Goal: Task Accomplishment & Management: Complete application form

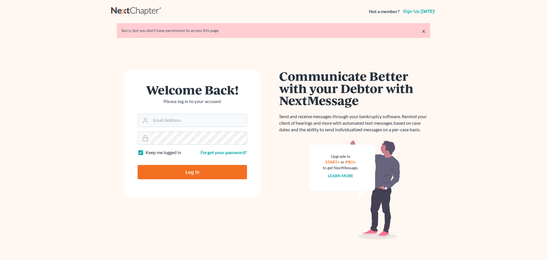
type input "sherry@mdlawoffices.com"
click at [181, 170] on input "Log In" at bounding box center [192, 172] width 109 height 14
type input "Thinking..."
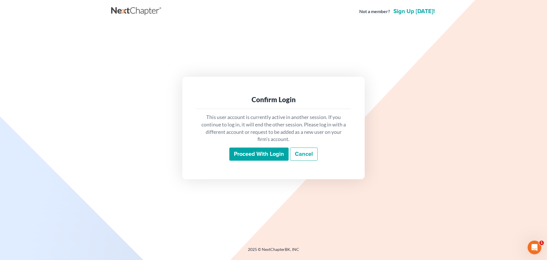
click at [246, 156] on input "Proceed with login" at bounding box center [259, 153] width 59 height 13
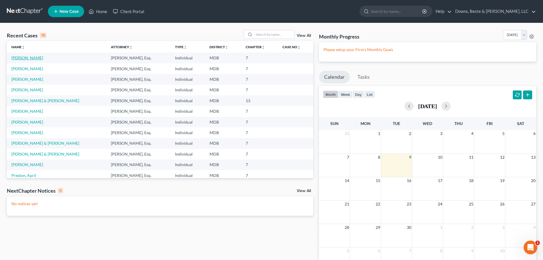
click at [35, 59] on link "[PERSON_NAME]" at bounding box center [27, 57] width 32 height 5
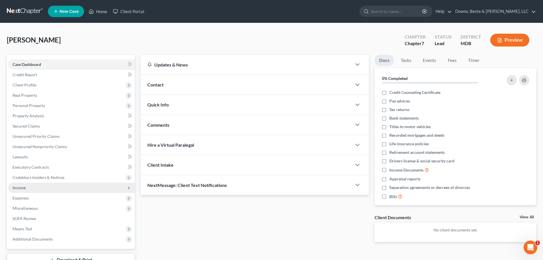
click at [22, 188] on span "Income" at bounding box center [19, 187] width 13 height 5
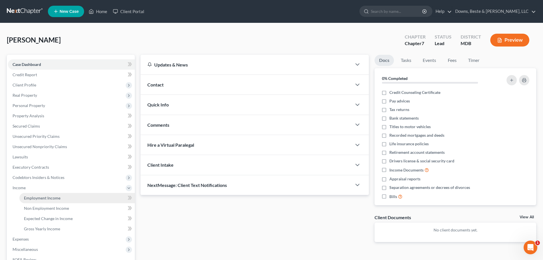
click at [41, 198] on span "Employment Income" at bounding box center [42, 197] width 36 height 5
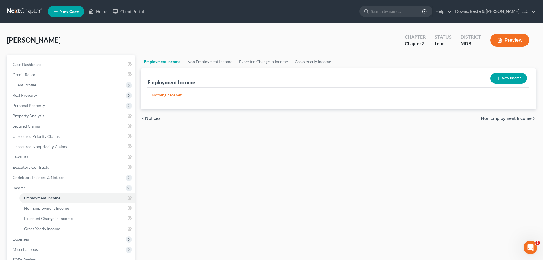
click at [512, 77] on button "New Income" at bounding box center [508, 78] width 37 height 11
select select "0"
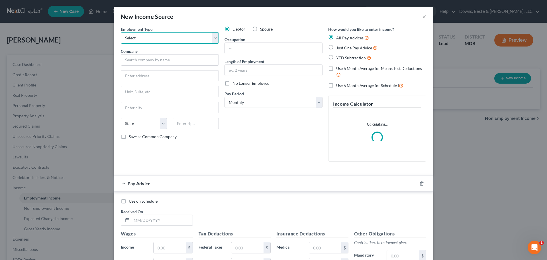
click at [212, 39] on select "Select Full or [DEMOGRAPHIC_DATA] Employment Self Employment" at bounding box center [170, 37] width 98 height 11
select select "0"
click at [121, 32] on select "Select Full or [DEMOGRAPHIC_DATA] Employment Self Employment" at bounding box center [170, 37] width 98 height 11
click at [127, 62] on input "text" at bounding box center [170, 59] width 98 height 11
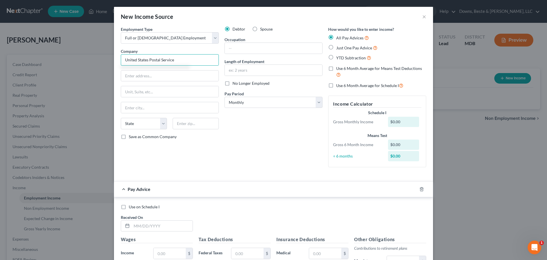
type input "United States Postal Service"
type input "[PERSON_NAME] Accounting Service Center"
type input "[STREET_ADDRESS]"
type input "[PERSON_NAME]"
select select "24"
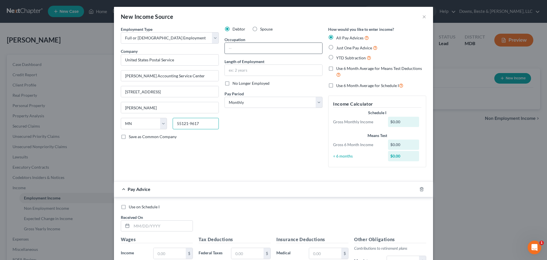
type input "55121-9617"
click at [232, 48] on input "text" at bounding box center [274, 48] width 98 height 11
click at [232, 50] on input "text" at bounding box center [274, 48] width 98 height 11
type input "PTF Clerk"
type input "5 years"
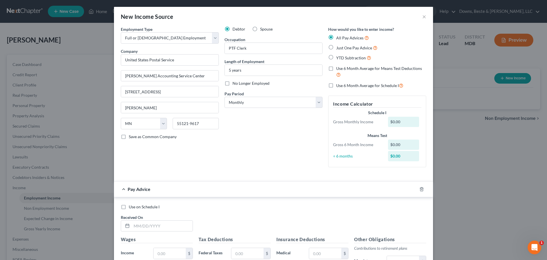
click at [336, 49] on label "Just One Pay Advice" at bounding box center [356, 47] width 41 height 7
click at [339, 48] on input "Just One Pay Advice" at bounding box center [341, 46] width 4 height 4
radio input "true"
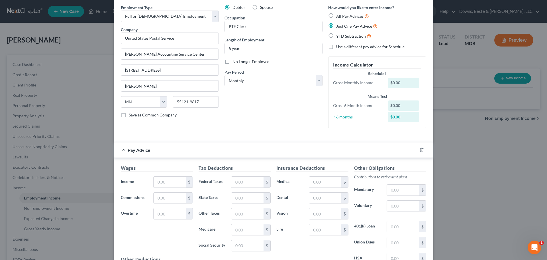
scroll to position [86, 0]
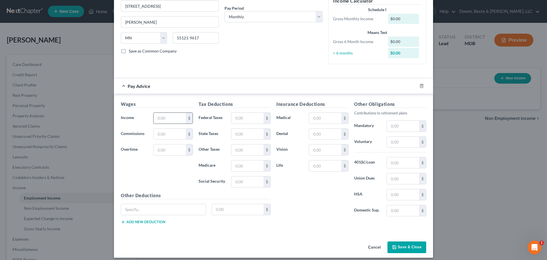
click at [161, 117] on input "text" at bounding box center [170, 118] width 32 height 11
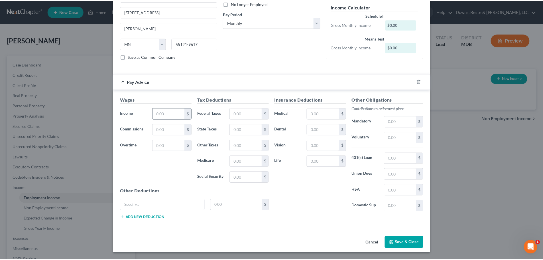
scroll to position [80, 0]
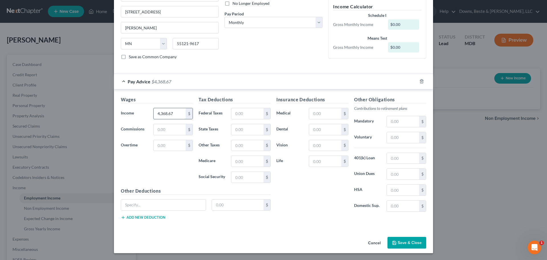
type input "4,368.67"
type input "116.63"
type input "257.10"
type input "57.49"
type input "245.82"
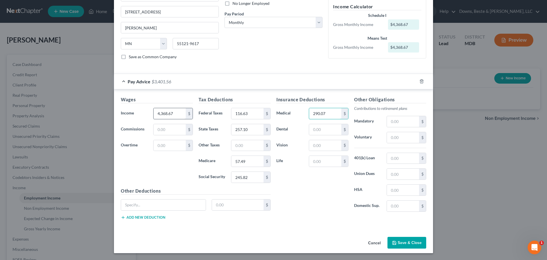
type input "290.07"
type input "92."
type input "24.51"
click at [389, 124] on input "text" at bounding box center [403, 121] width 32 height 11
type input "187.79"
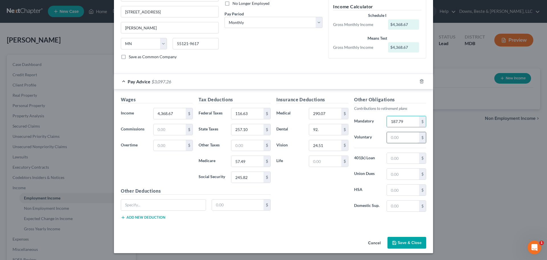
click at [389, 139] on input "text" at bounding box center [403, 137] width 32 height 11
type input "298.76"
click at [389, 158] on input "text" at bounding box center [403, 158] width 32 height 11
type input "242.75"
click at [402, 240] on button "Save & Close" at bounding box center [407, 243] width 39 height 12
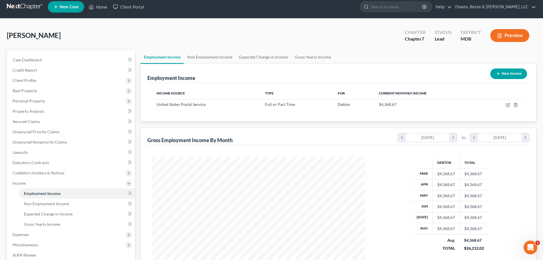
scroll to position [0, 0]
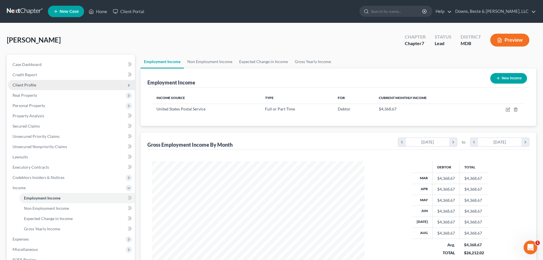
click at [30, 83] on span "Client Profile" at bounding box center [25, 84] width 24 height 5
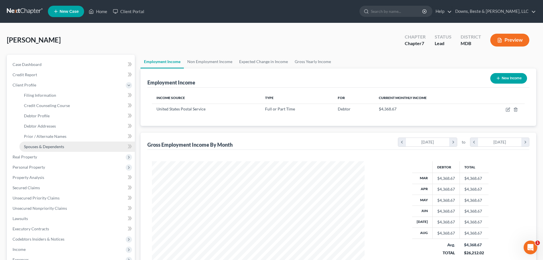
click at [50, 146] on span "Spouses & Dependents" at bounding box center [44, 146] width 40 height 5
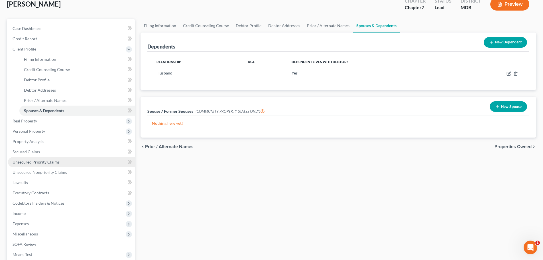
scroll to position [105, 0]
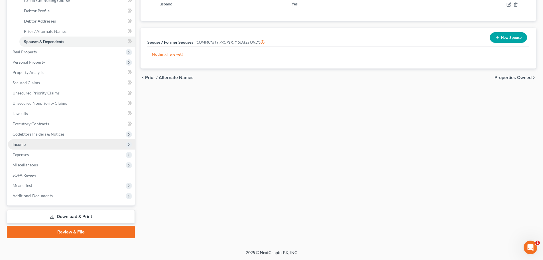
click at [31, 146] on span "Income" at bounding box center [71, 144] width 127 height 10
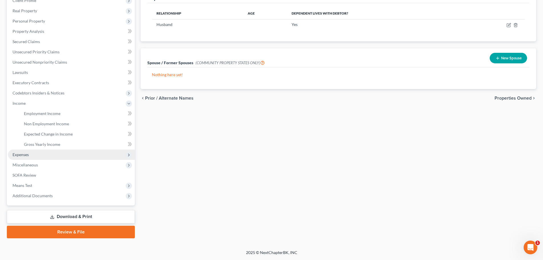
scroll to position [84, 0]
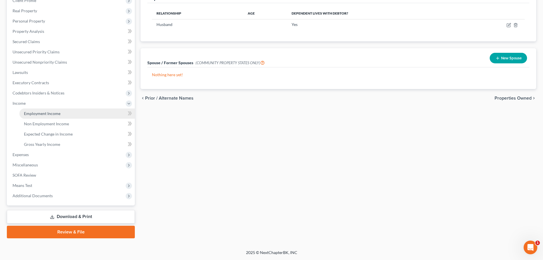
click at [36, 113] on span "Employment Income" at bounding box center [42, 113] width 36 height 5
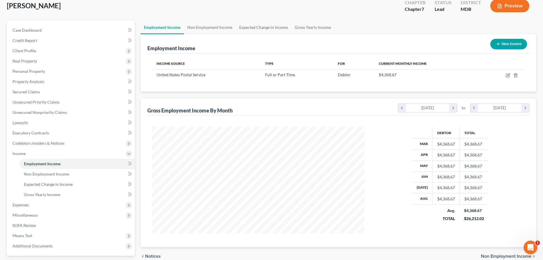
scroll to position [84, 0]
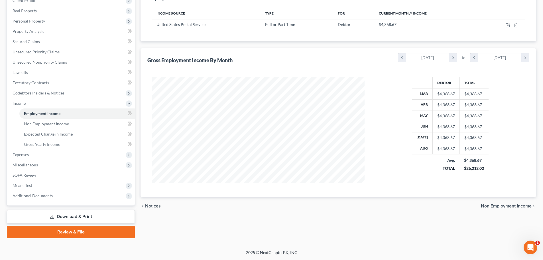
click at [511, 206] on span "Non Employment Income" at bounding box center [506, 206] width 51 height 5
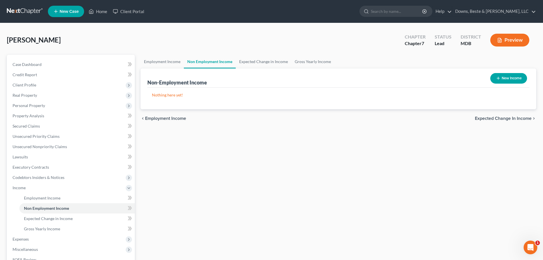
click at [515, 119] on span "Expected Change in Income" at bounding box center [503, 118] width 57 height 5
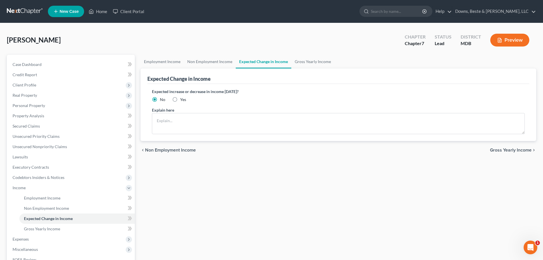
click at [514, 150] on span "Gross Yearly Income" at bounding box center [511, 150] width 42 height 5
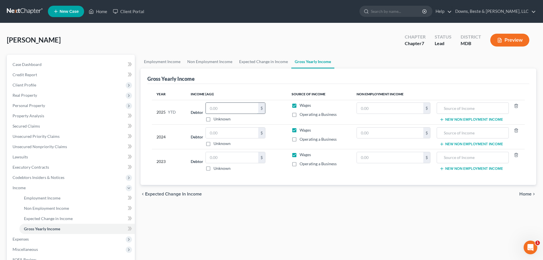
click at [214, 109] on input "text" at bounding box center [232, 108] width 52 height 11
drag, startPoint x: 218, startPoint y: 108, endPoint x: 220, endPoint y: 114, distance: 6.4
click at [218, 108] on input "text" at bounding box center [232, 108] width 52 height 11
type input "38,770.18"
click at [217, 133] on input "text" at bounding box center [232, 132] width 52 height 11
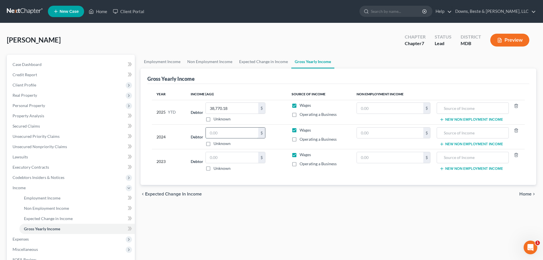
click at [220, 134] on input "text" at bounding box center [232, 132] width 52 height 11
type input "59,127.91"
click at [217, 158] on input "text" at bounding box center [232, 157] width 52 height 11
type input "54,600.38"
click at [527, 192] on span "Home" at bounding box center [525, 194] width 12 height 5
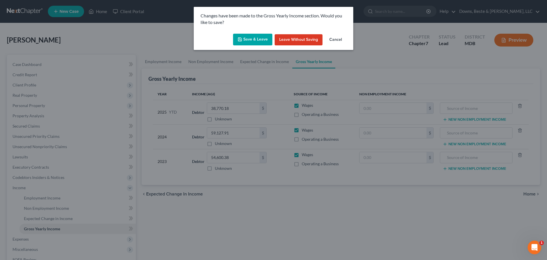
click at [257, 37] on button "Save & Leave" at bounding box center [252, 40] width 39 height 12
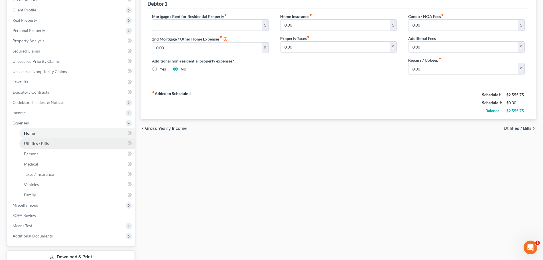
scroll to position [86, 0]
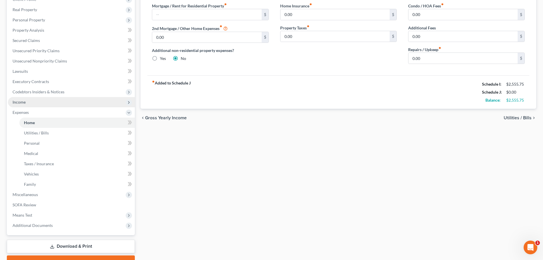
click at [21, 101] on span "Income" at bounding box center [19, 102] width 13 height 5
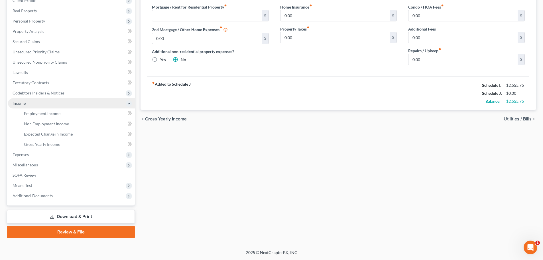
scroll to position [84, 0]
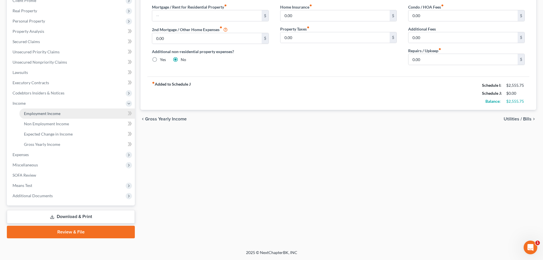
click at [34, 111] on span "Employment Income" at bounding box center [42, 113] width 36 height 5
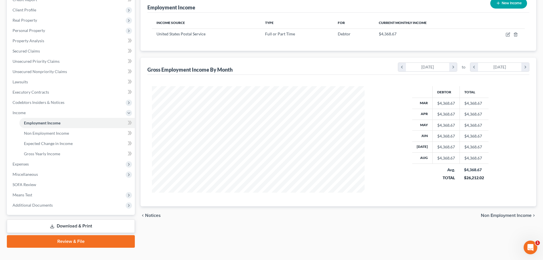
scroll to position [84, 0]
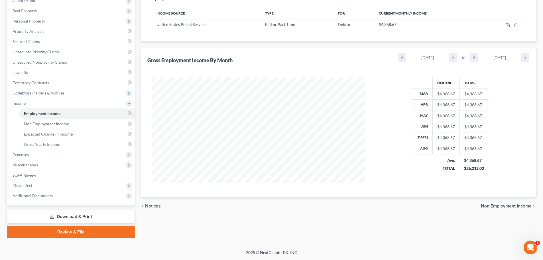
click at [519, 206] on span "Non Employment Income" at bounding box center [506, 206] width 51 height 5
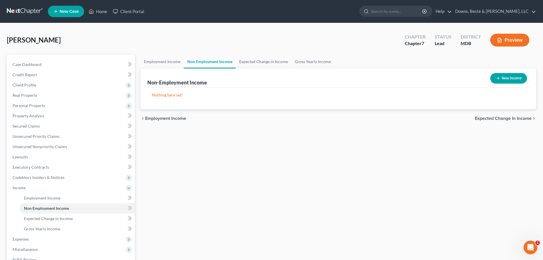
click at [510, 119] on span "Expected Change in Income" at bounding box center [503, 118] width 57 height 5
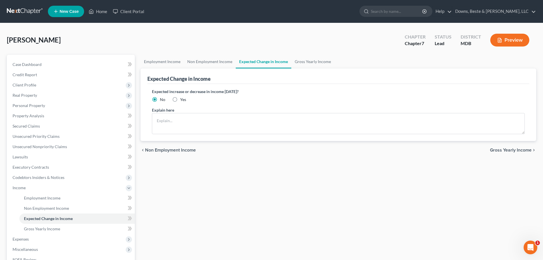
click at [518, 150] on span "Gross Yearly Income" at bounding box center [511, 150] width 42 height 5
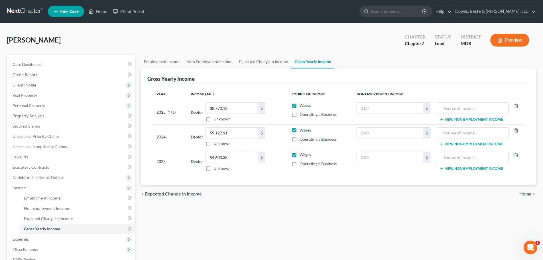
click at [529, 194] on span "Home" at bounding box center [525, 194] width 12 height 5
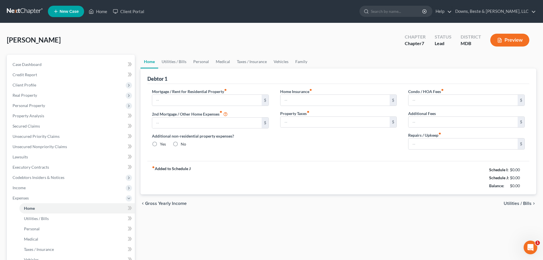
type input "0.00"
radio input "true"
type input "0.00"
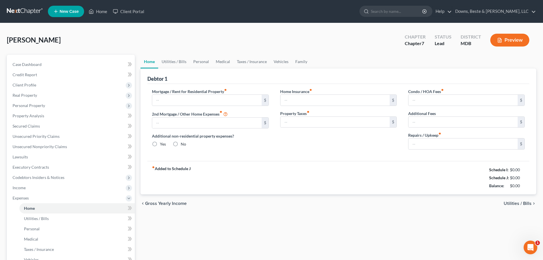
type input "0.00"
click at [166, 99] on input "text" at bounding box center [206, 100] width 109 height 11
type input "500.00"
click at [291, 144] on div "Home Insurance fiber_manual_record 0.00 $ Property Taxes fiber_manual_record 0.…" at bounding box center [339, 121] width 128 height 66
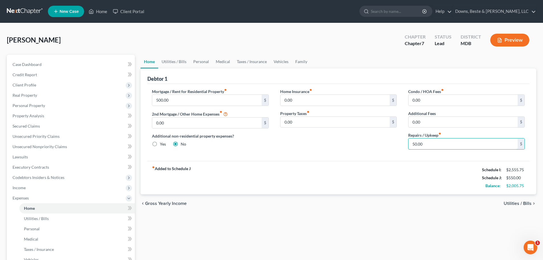
type input "50.00"
click at [293, 100] on input "0.00" at bounding box center [335, 100] width 109 height 11
type input "49.83"
click at [509, 204] on span "Utilities / Bills" at bounding box center [518, 203] width 28 height 5
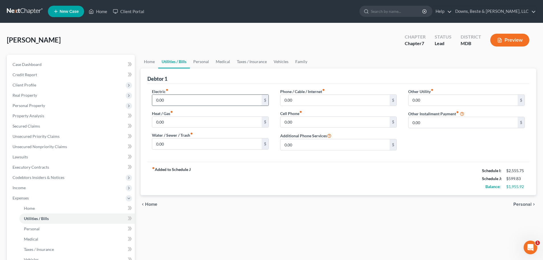
click at [169, 102] on input "0.00" at bounding box center [206, 100] width 109 height 11
type input "300.00"
click at [292, 100] on input "0.00" at bounding box center [335, 100] width 109 height 11
click at [292, 125] on input "0.00" at bounding box center [335, 122] width 109 height 11
type input "100.00"
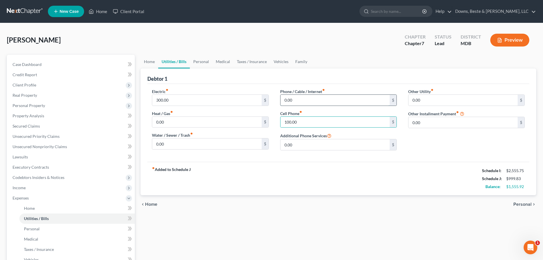
click at [295, 103] on input "0.00" at bounding box center [335, 100] width 109 height 11
type input "140.00"
click at [422, 100] on input "0.00" at bounding box center [463, 100] width 109 height 11
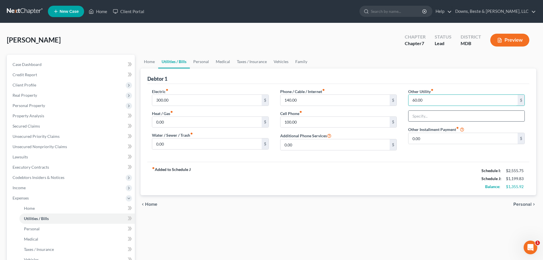
type input "60.00"
click at [419, 116] on input "text" at bounding box center [467, 116] width 116 height 11
type input "Streaming services"
click at [522, 203] on span "Personal" at bounding box center [522, 204] width 18 height 5
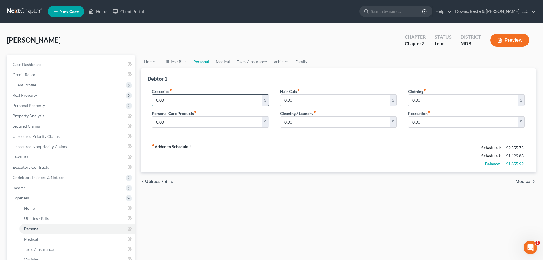
click at [168, 99] on input "0.00" at bounding box center [206, 100] width 109 height 11
type input "850.00"
type input "50.00"
click at [291, 102] on input "0.00" at bounding box center [335, 100] width 109 height 11
type input "50.00"
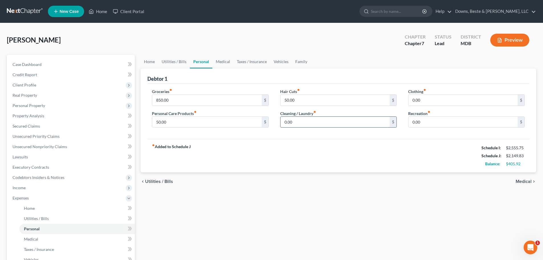
click at [293, 121] on input "0.00" at bounding box center [335, 122] width 109 height 11
type input "20.00"
click at [420, 102] on input "0.00" at bounding box center [463, 100] width 109 height 11
type input "50.00"
click at [422, 118] on input "0.00" at bounding box center [463, 122] width 109 height 11
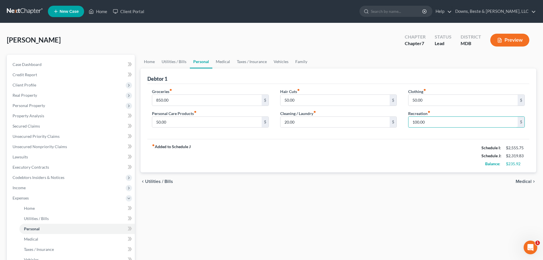
type input "100.00"
click at [530, 182] on span "Medical" at bounding box center [524, 181] width 16 height 5
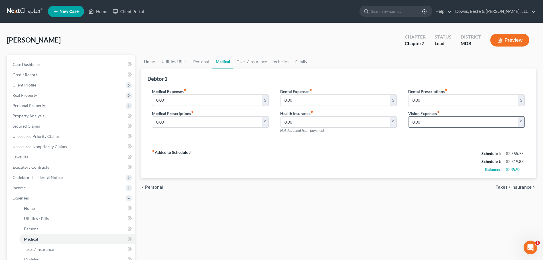
click at [432, 122] on input "0.00" at bounding box center [463, 122] width 109 height 11
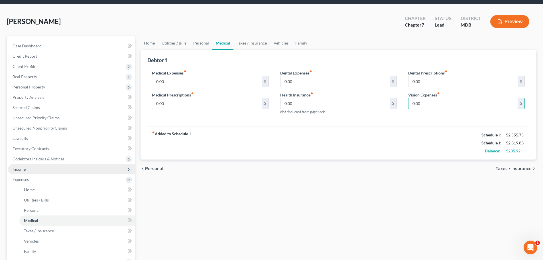
scroll to position [29, 0]
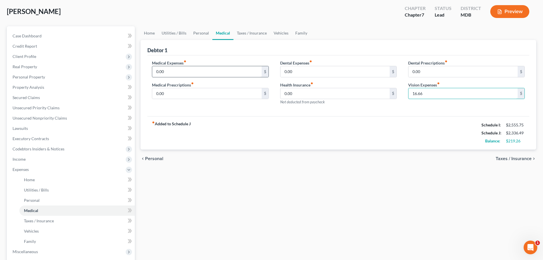
type input "16.66"
click at [167, 73] on input "0.00" at bounding box center [206, 71] width 109 height 11
type input "100.00"
click at [502, 158] on span "Taxes / Insurance" at bounding box center [514, 158] width 36 height 5
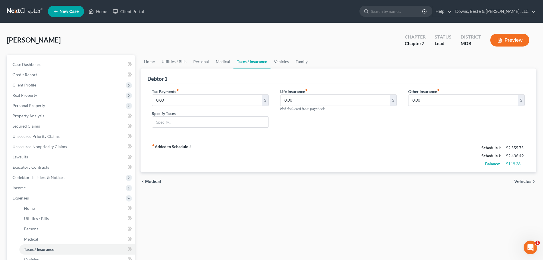
click at [525, 182] on span "Vehicles" at bounding box center [522, 181] width 17 height 5
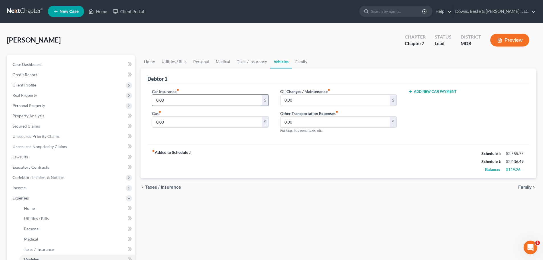
click at [167, 100] on input "0.00" at bounding box center [206, 100] width 109 height 11
type input "260.00"
click at [294, 102] on input "0.00" at bounding box center [335, 100] width 109 height 11
type input "50.00"
click at [301, 121] on input "0.00" at bounding box center [335, 122] width 109 height 11
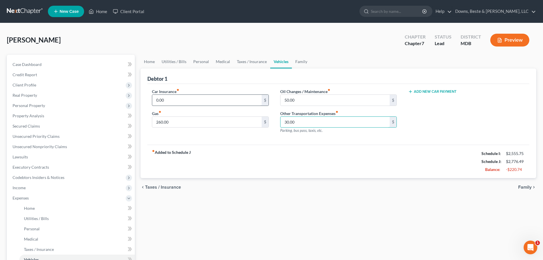
type input "30.00"
click at [165, 100] on input "0.00" at bounding box center [206, 100] width 109 height 11
type input "313.96"
click at [521, 188] on span "Family" at bounding box center [524, 187] width 13 height 5
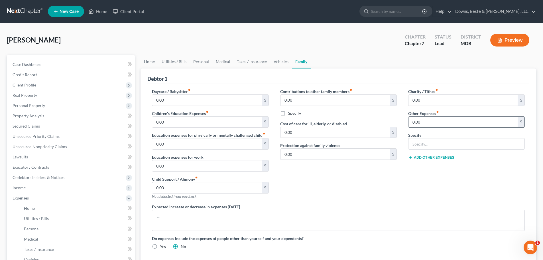
click at [417, 123] on input "0.00" at bounding box center [463, 122] width 109 height 11
type input "5.00"
click at [424, 145] on input "text" at bounding box center [467, 143] width 116 height 11
type input "J"
type input "Engagement ring insurance"
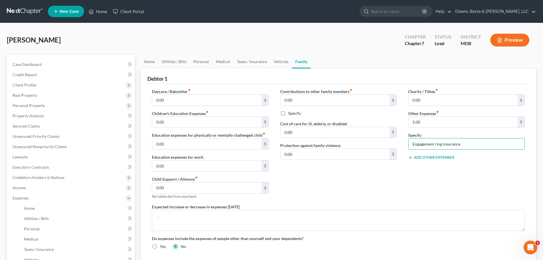
click at [427, 159] on button "Add Other Expenses" at bounding box center [431, 157] width 46 height 5
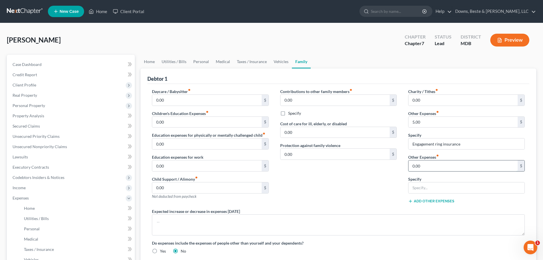
click at [421, 167] on input "0.00" at bounding box center [463, 165] width 109 height 11
type input "189.00"
click at [420, 190] on input "text" at bounding box center [467, 187] width 116 height 11
type input "Student loan payments"
click at [364, 187] on div "Contributions to other family members fiber_manual_record 0.00 $ Specify Cost o…" at bounding box center [339, 148] width 128 height 120
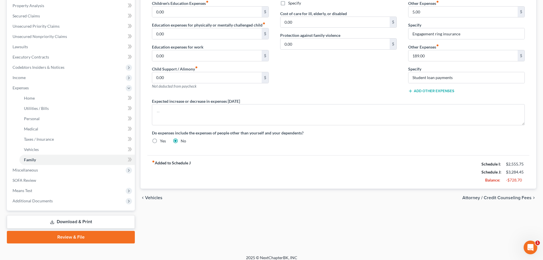
scroll to position [114, 0]
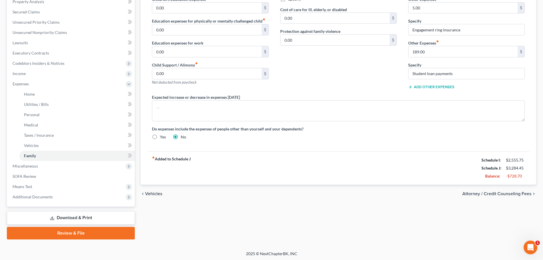
click at [511, 194] on span "Attorney / Credit Counseling Fees" at bounding box center [496, 193] width 69 height 5
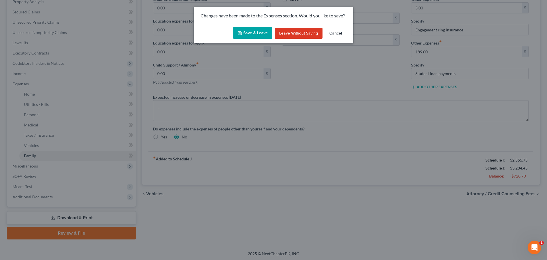
click at [258, 30] on button "Save & Leave" at bounding box center [252, 33] width 39 height 12
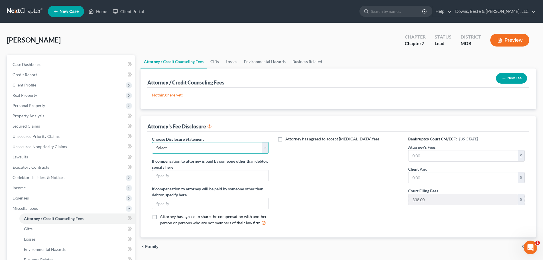
click at [231, 150] on select "Select Baltimore Division" at bounding box center [210, 147] width 117 height 11
select select "0"
click at [152, 142] on select "Select Baltimore Division" at bounding box center [210, 147] width 117 height 11
click at [430, 158] on input "text" at bounding box center [463, 155] width 109 height 11
type input "1,500.00"
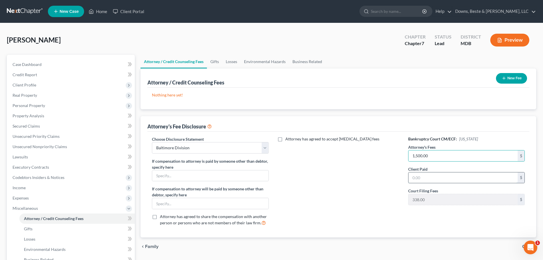
click at [426, 176] on input "text" at bounding box center [463, 177] width 109 height 11
type input "1,500.00"
click at [502, 77] on icon "button" at bounding box center [504, 78] width 5 height 5
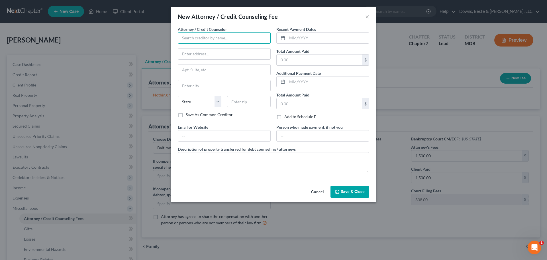
click at [190, 39] on input "text" at bounding box center [224, 37] width 93 height 11
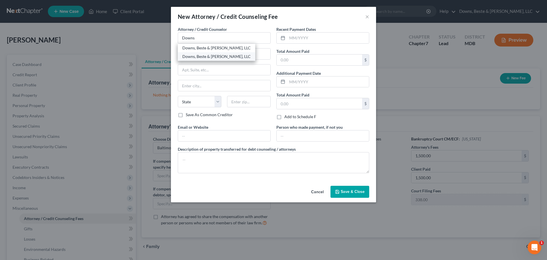
click at [215, 57] on div "Downs, Beste & [PERSON_NAME], LLC" at bounding box center [216, 57] width 68 height 6
type input "Downs, Beste & [PERSON_NAME], LLC"
type input "[STREET_ADDRESS]"
type input "Elkton"
select select "21"
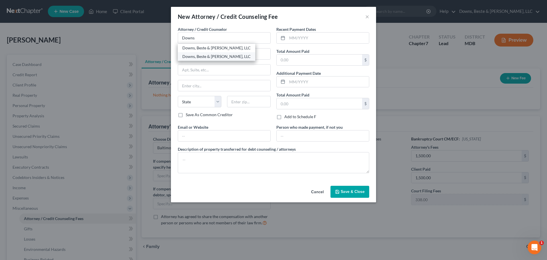
type input "21921"
drag, startPoint x: 189, startPoint y: 56, endPoint x: 178, endPoint y: 55, distance: 11.1
click at [178, 55] on input "[STREET_ADDRESS]" at bounding box center [224, 53] width 92 height 11
type input "[STREET_ADDRESS]"
click at [299, 37] on input "text" at bounding box center [328, 38] width 82 height 11
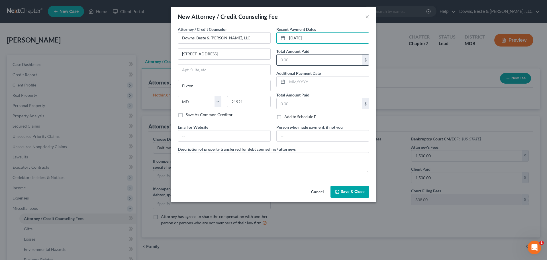
type input "[DATE]"
click at [281, 58] on input "text" at bounding box center [320, 59] width 86 height 11
type input "1,500.00"
click at [354, 192] on span "Save & Close" at bounding box center [353, 191] width 24 height 5
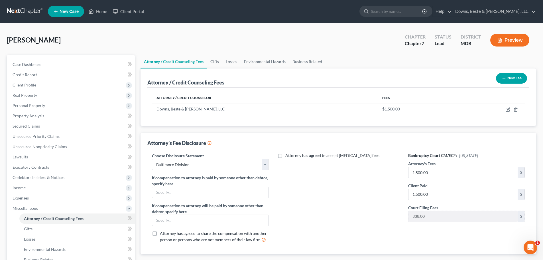
click at [517, 78] on button "New Fee" at bounding box center [511, 78] width 31 height 11
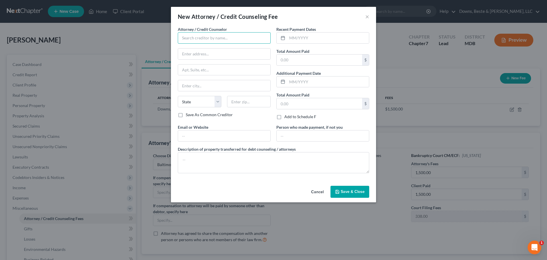
click at [205, 40] on input "text" at bounding box center [224, 37] width 93 height 11
click at [203, 50] on div "Dollar Learning Foundation, Inc" at bounding box center [211, 48] width 59 height 6
type input "Dollar Learning Foundation, Inc"
click at [290, 37] on input "text" at bounding box center [328, 38] width 82 height 11
type input "[DATE]"
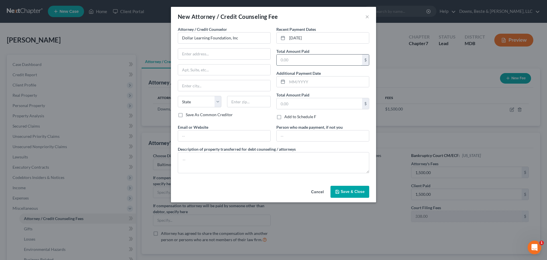
click at [299, 58] on input "text" at bounding box center [320, 59] width 86 height 11
type input "24.95"
click at [343, 192] on span "Save & Close" at bounding box center [353, 191] width 24 height 5
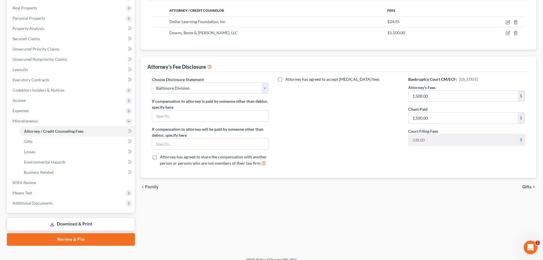
scroll to position [95, 0]
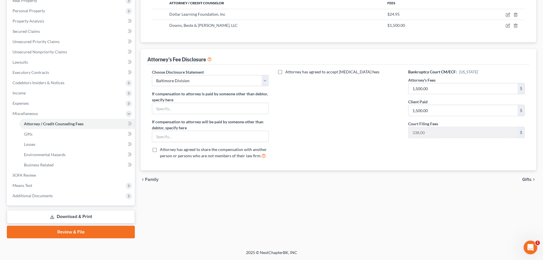
click at [525, 179] on span "Gifts" at bounding box center [526, 179] width 9 height 5
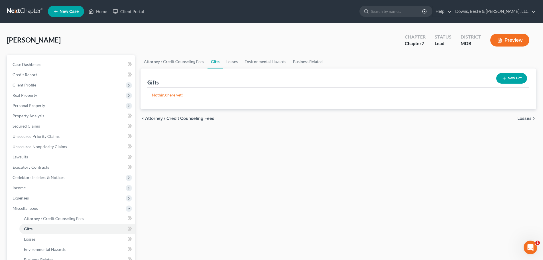
click at [527, 117] on span "Losses" at bounding box center [524, 118] width 14 height 5
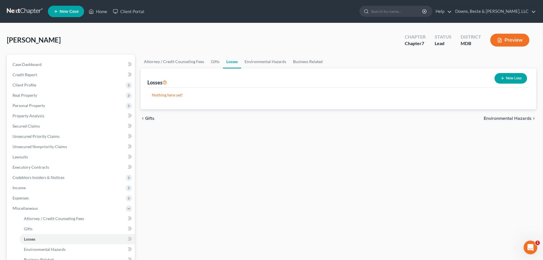
click at [521, 118] on span "Environmental Hazards" at bounding box center [508, 118] width 48 height 5
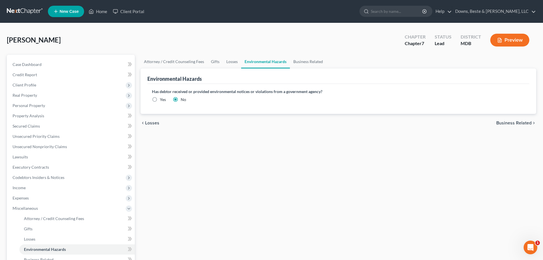
click at [503, 123] on span "Business Related" at bounding box center [513, 123] width 35 height 5
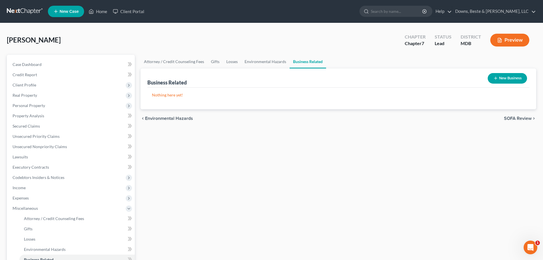
click at [510, 118] on span "SOFA Review" at bounding box center [518, 118] width 28 height 5
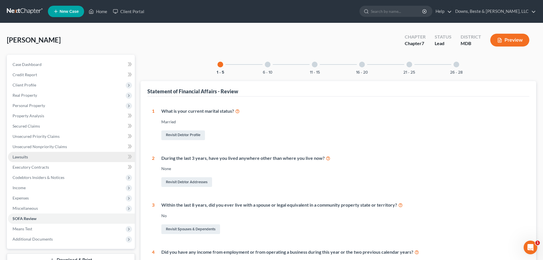
click at [22, 157] on span "Lawsuits" at bounding box center [20, 156] width 15 height 5
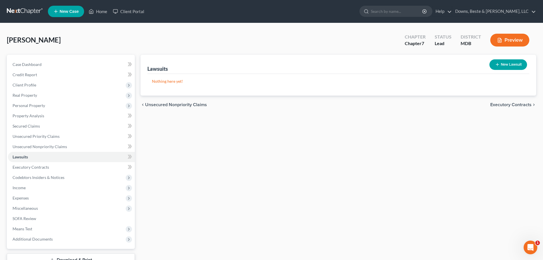
click at [504, 65] on button "New Lawsuit" at bounding box center [509, 64] width 38 height 11
select select "0"
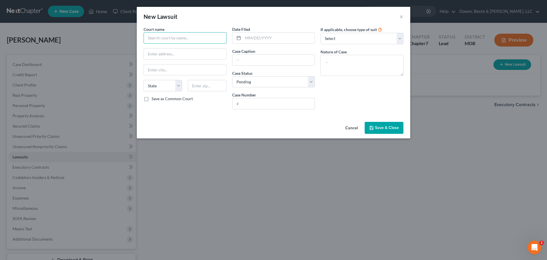
click at [154, 37] on input "text" at bounding box center [185, 37] width 83 height 11
click at [328, 40] on select "Select Repossession Garnishment Foreclosure Attached, Seized, Or Levied Other" at bounding box center [362, 38] width 83 height 11
select select "4"
click at [321, 33] on select "Select Repossession Garnishment Foreclosure Attached, Seized, Or Levied Other" at bounding box center [362, 38] width 83 height 11
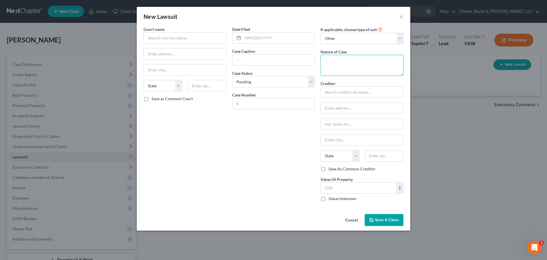
click at [327, 64] on textarea at bounding box center [362, 65] width 83 height 21
type textarea "Judgment/ Lien"
click at [160, 39] on input "text" at bounding box center [185, 37] width 83 height 11
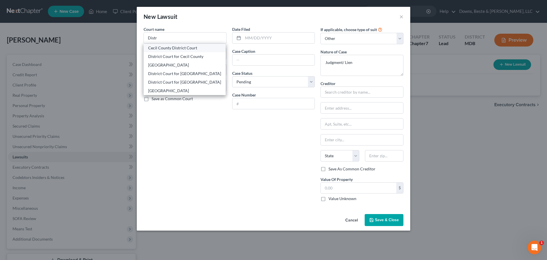
click at [152, 49] on div "Cecil County District Court" at bounding box center [184, 48] width 73 height 6
type input "Cecil County District Court"
type input "[STREET_ADDRESS]"
type input "Elkton"
select select "21"
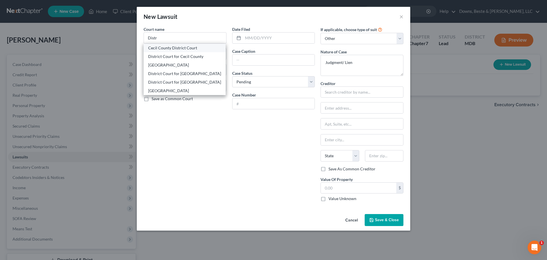
type input "21921"
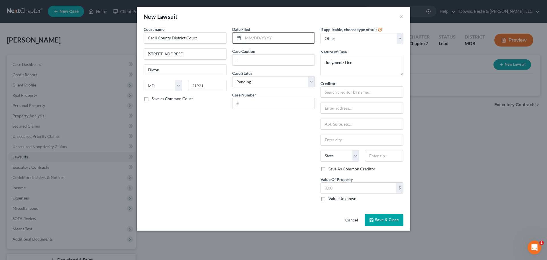
click at [249, 39] on input "text" at bounding box center [279, 38] width 72 height 11
type input "[DATE]"
click at [239, 60] on input "text" at bounding box center [274, 59] width 82 height 11
click at [235, 61] on input "text" at bounding box center [274, 59] width 82 height 11
paste input "UNIFUND CCR PARTNERS vs [PERSON_NAME]"
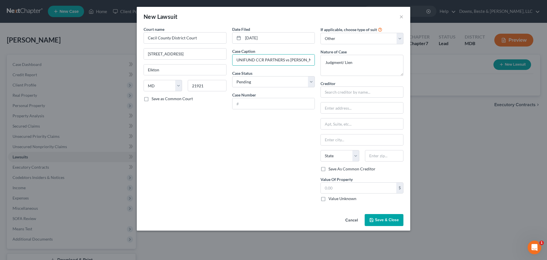
scroll to position [0, 24]
type input "UNIFUND CCR PARTNERS vs [PERSON_NAME]"
click at [312, 82] on select "Select Pending On Appeal Concluded" at bounding box center [273, 81] width 83 height 11
click at [283, 80] on select "Select Pending On Appeal Concluded" at bounding box center [273, 81] width 83 height 11
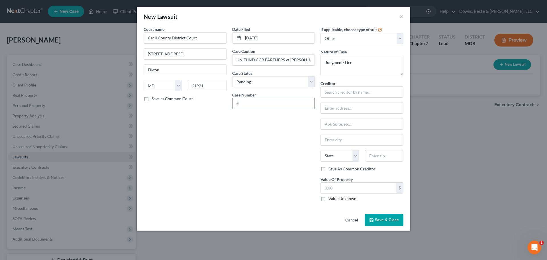
click at [240, 106] on input "text" at bounding box center [274, 103] width 82 height 11
click at [238, 105] on input "text" at bounding box center [274, 103] width 82 height 11
paste input "03-02-0001526-2005"
type input "03-02-0001526-2005"
click at [331, 92] on input "text" at bounding box center [362, 91] width 83 height 11
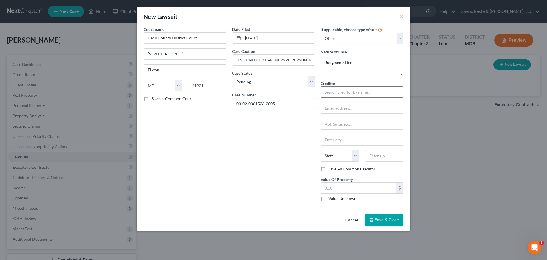
click at [331, 92] on input "text" at bounding box center [362, 91] width 83 height 11
paste input "UNIFUND CCR PARTNERS"
type input "UNIFUND CCR PARTNERS"
click at [325, 106] on input "text" at bounding box center [362, 107] width 82 height 11
paste input "[STREET_ADDRESS]"
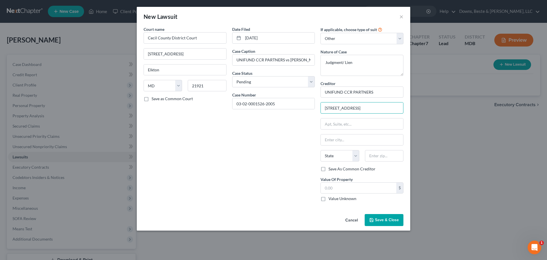
type input "[STREET_ADDRESS]"
click at [327, 140] on input "text" at bounding box center [362, 139] width 82 height 11
paste input "[GEOGRAPHIC_DATA]"
type input "[GEOGRAPHIC_DATA]"
click at [355, 156] on select "State [US_STATE] AK AR AZ CA CO CT DE DC [GEOGRAPHIC_DATA] [GEOGRAPHIC_DATA] GU…" at bounding box center [340, 155] width 38 height 11
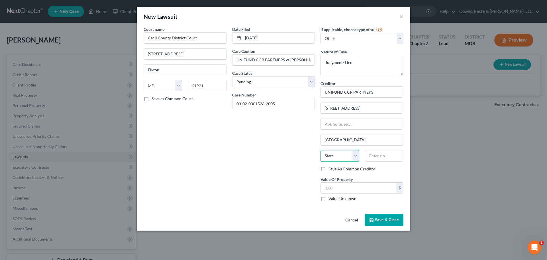
select select "36"
click at [321, 150] on select "State [US_STATE] AK AR AZ CA CO CT DE DC [GEOGRAPHIC_DATA] [GEOGRAPHIC_DATA] GU…" at bounding box center [340, 155] width 38 height 11
click at [378, 157] on input "text" at bounding box center [384, 155] width 38 height 11
type input "45242"
click at [330, 188] on input "text" at bounding box center [359, 187] width 76 height 11
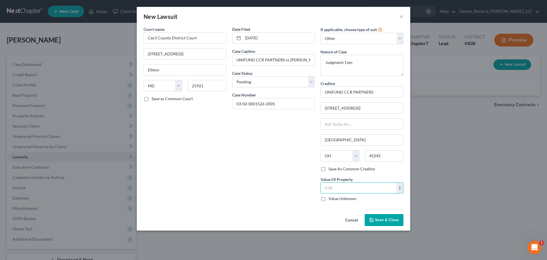
type input "[GEOGRAPHIC_DATA]"
type input "1,350.48"
click at [390, 219] on span "Save & Close" at bounding box center [387, 219] width 24 height 5
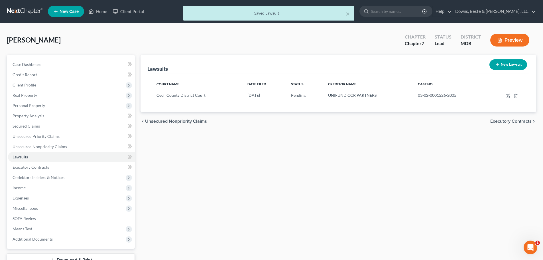
click at [503, 66] on button "New Lawsuit" at bounding box center [509, 64] width 38 height 11
select select "0"
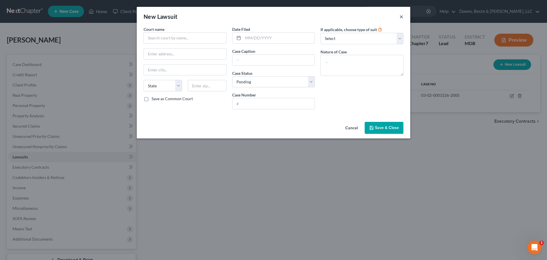
click at [401, 18] on button "×" at bounding box center [402, 16] width 4 height 7
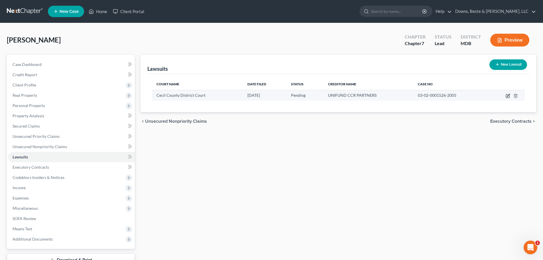
click at [508, 96] on icon "button" at bounding box center [508, 95] width 3 height 3
select select "21"
select select "0"
select select "4"
select select "36"
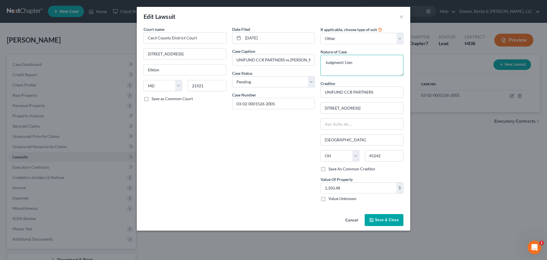
drag, startPoint x: 353, startPoint y: 63, endPoint x: 343, endPoint y: 64, distance: 9.8
click at [343, 64] on textarea "Judgment/ Lien" at bounding box center [362, 65] width 83 height 21
type textarea "Judgment"
click at [384, 222] on span "Save & Close" at bounding box center [387, 219] width 24 height 5
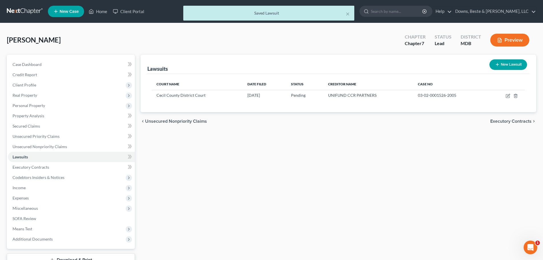
click at [502, 66] on button "New Lawsuit" at bounding box center [509, 64] width 38 height 11
select select "0"
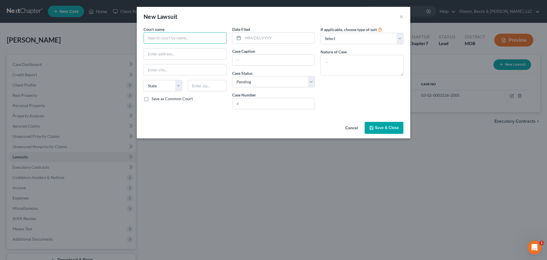
click at [152, 42] on input "text" at bounding box center [185, 37] width 83 height 11
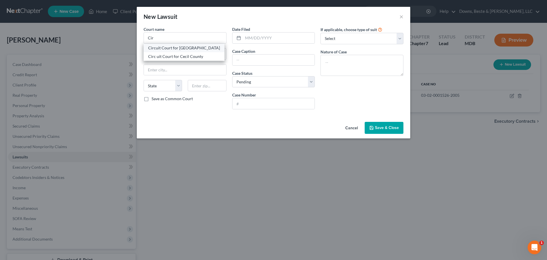
click at [170, 48] on div "Circuit Court for [GEOGRAPHIC_DATA]" at bounding box center [184, 48] width 72 height 6
type input "Circuit Court for [GEOGRAPHIC_DATA]"
type input "[STREET_ADDRESS]"
type input "Elkton"
select select "21"
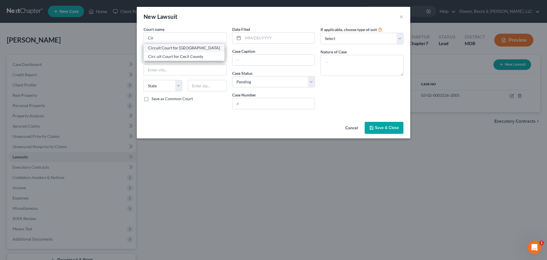
type input "21921"
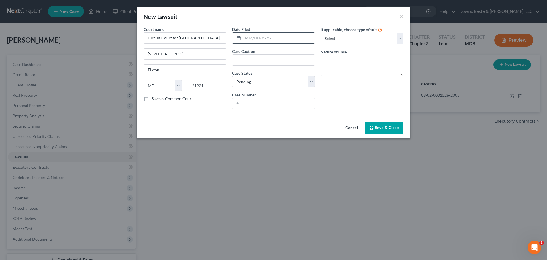
click at [249, 39] on input "text" at bounding box center [279, 38] width 72 height 11
type input "[DATE]"
click at [239, 60] on input "text" at bounding box center [274, 59] width 82 height 11
click at [253, 61] on input "text" at bounding box center [274, 59] width 82 height 11
paste input "Unifund Ccr Partners , et al. vs. [PERSON_NAME]"
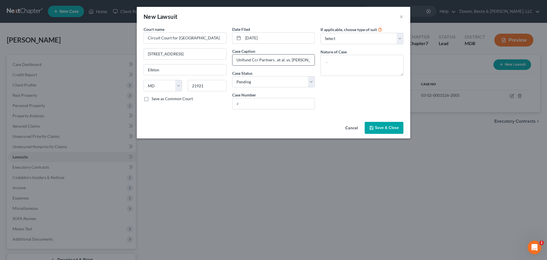
drag, startPoint x: 269, startPoint y: 59, endPoint x: 233, endPoint y: 57, distance: 36.0
click at [233, 57] on input "Unifund Ccr Partners , et al. vs. [PERSON_NAME]" at bounding box center [274, 59] width 82 height 11
type input "Unifund Ccr Partners , et al. vs. [PERSON_NAME]"
click at [260, 81] on select "Select Pending On Appeal Concluded" at bounding box center [273, 81] width 83 height 11
click at [236, 104] on input "text" at bounding box center [274, 103] width 82 height 11
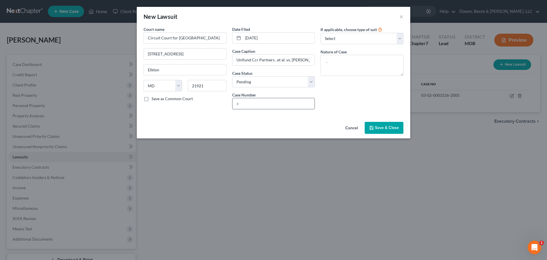
paste input "C-07-JG-17-000752"
type input "C-07-JG-17-000752"
click at [401, 41] on select "Select Repossession Garnishment Foreclosure Attached, Seized, Or Levied Other" at bounding box center [362, 38] width 83 height 11
select select "4"
click at [321, 33] on select "Select Repossession Garnishment Foreclosure Attached, Seized, Or Levied Other" at bounding box center [362, 38] width 83 height 11
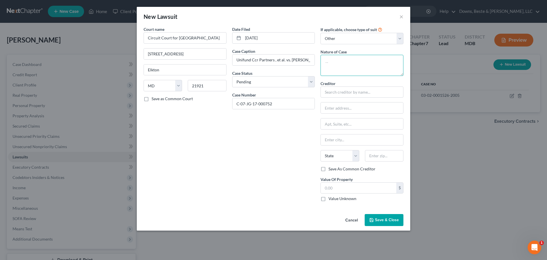
click at [336, 61] on textarea at bounding box center [362, 65] width 83 height 21
type textarea "District Court Lien"
click at [329, 91] on input "text" at bounding box center [362, 91] width 83 height 11
paste input "Unifund Ccr Partners"
type input "Unifund Ccr Partners"
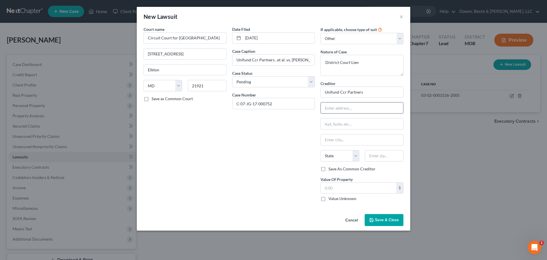
click at [328, 110] on input "text" at bounding box center [362, 107] width 82 height 11
paste input "[STREET_ADDRESS]"
type input "[STREET_ADDRESS]"
click at [329, 140] on input "text" at bounding box center [362, 139] width 82 height 11
paste input "[GEOGRAPHIC_DATA]"
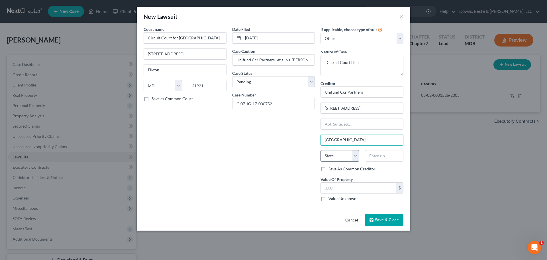
type input "[GEOGRAPHIC_DATA]"
click at [338, 157] on select "State [US_STATE] AK AR AZ CA CO CT DE DC [GEOGRAPHIC_DATA] [GEOGRAPHIC_DATA] GU…" at bounding box center [340, 155] width 38 height 11
select select "36"
click at [321, 150] on select "State [US_STATE] AK AR AZ CA CO CT DE DC [GEOGRAPHIC_DATA] [GEOGRAPHIC_DATA] GU…" at bounding box center [340, 155] width 38 height 11
type input "45242"
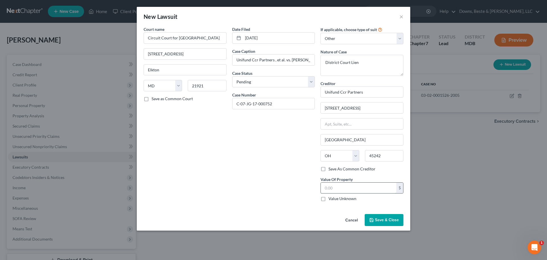
click at [338, 186] on input "text" at bounding box center [359, 187] width 76 height 11
type input "[GEOGRAPHIC_DATA]"
click at [329, 187] on input "text" at bounding box center [359, 187] width 76 height 11
type input "1,350.48"
click at [375, 220] on span "Save & Close" at bounding box center [387, 219] width 24 height 5
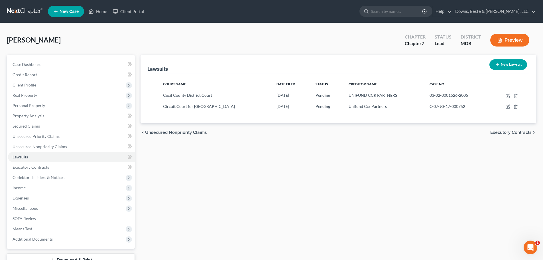
click at [517, 132] on span "Executory Contracts" at bounding box center [510, 132] width 41 height 5
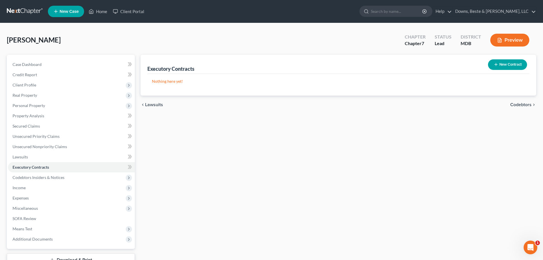
click at [521, 105] on span "Codebtors" at bounding box center [520, 104] width 21 height 5
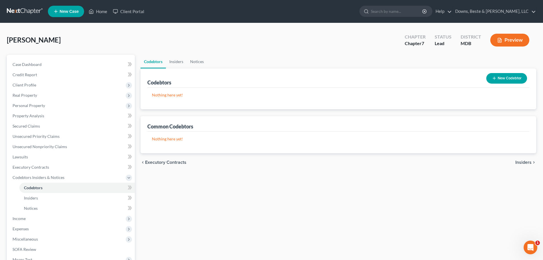
click at [525, 162] on span "Insiders" at bounding box center [523, 162] width 16 height 5
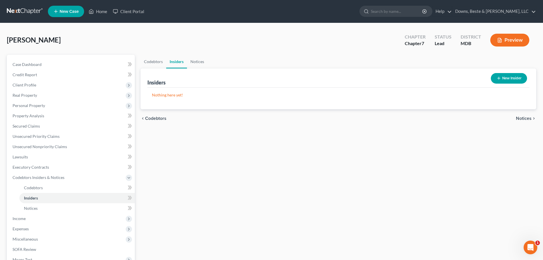
click at [523, 119] on span "Notices" at bounding box center [524, 118] width 16 height 5
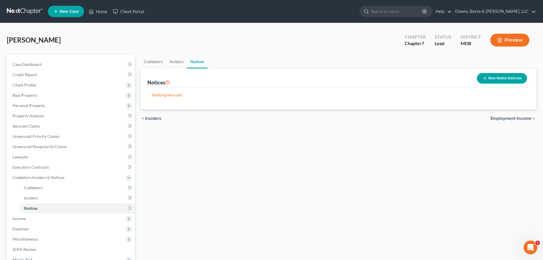
click at [502, 78] on button "New Notice Address" at bounding box center [502, 78] width 50 height 11
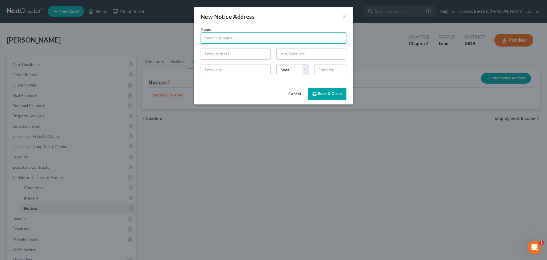
click at [206, 38] on input "text" at bounding box center [274, 37] width 146 height 11
paste input "[PERSON_NAME]"
click at [236, 39] on input "[PERSON_NAME]" at bounding box center [274, 37] width 146 height 11
drag, startPoint x: 230, startPoint y: 37, endPoint x: 236, endPoint y: 37, distance: 5.7
click at [236, 37] on input "[PERSON_NAME]" at bounding box center [274, 37] width 146 height 11
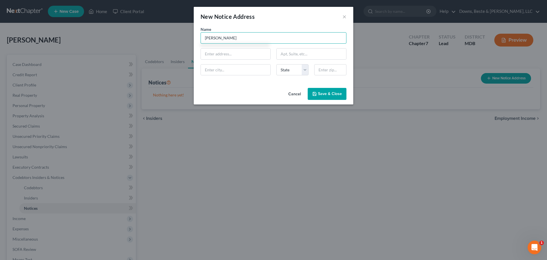
paste input "[PERSON_NAME]"
click at [244, 40] on input "[PERSON_NAME] [PERSON_NAME],ESQ." at bounding box center [274, 37] width 146 height 11
type input "[PERSON_NAME] [PERSON_NAME], ESQ."
click at [208, 54] on input "text" at bounding box center [236, 53] width 70 height 11
paste input "[PERSON_NAME], [PERSON_NAME] & [PERSON_NAME], P.A."
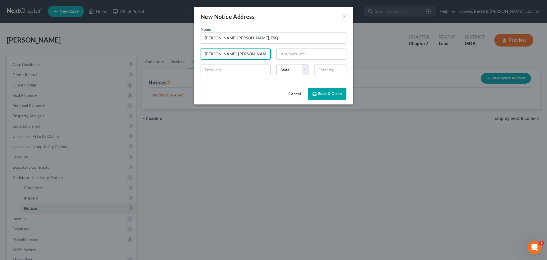
type input "[PERSON_NAME], [PERSON_NAME] & [PERSON_NAME], P.A."
click at [279, 54] on input "text" at bounding box center [312, 53] width 70 height 11
paste input "[STREET_ADDRESS][PERSON_NAME]"
paste input "Suite 300"
type input "[STREET_ADDRESS][PERSON_NAME]"
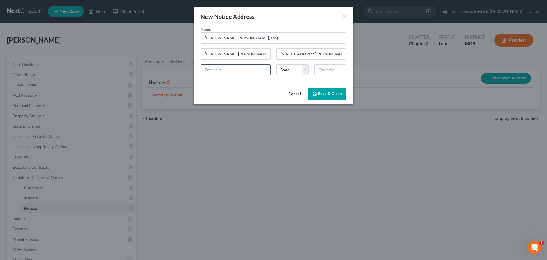
click at [210, 68] on input "text" at bounding box center [236, 69] width 70 height 11
paste input "[GEOGRAPHIC_DATA]"
type input "[GEOGRAPHIC_DATA]"
click at [286, 71] on select "State [US_STATE] AK AR AZ CA CO CT DE DC [GEOGRAPHIC_DATA] [GEOGRAPHIC_DATA] GU…" at bounding box center [293, 69] width 32 height 11
select select "21"
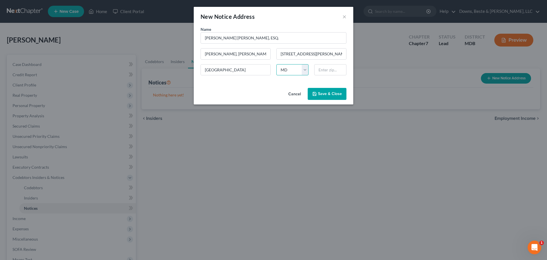
click at [277, 64] on select "State [US_STATE] AK AR AZ CA CO CT DE DC [GEOGRAPHIC_DATA] [GEOGRAPHIC_DATA] GU…" at bounding box center [293, 69] width 32 height 11
type input "21122"
type input "[GEOGRAPHIC_DATA]"
click at [317, 95] on icon "button" at bounding box center [314, 94] width 5 height 5
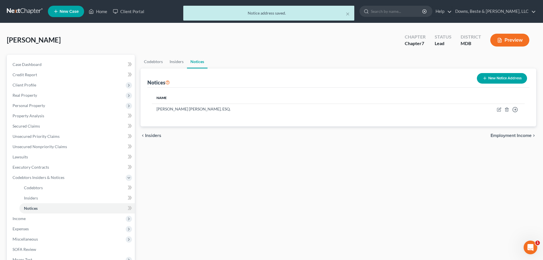
click at [500, 136] on span "Employment Income" at bounding box center [511, 135] width 41 height 5
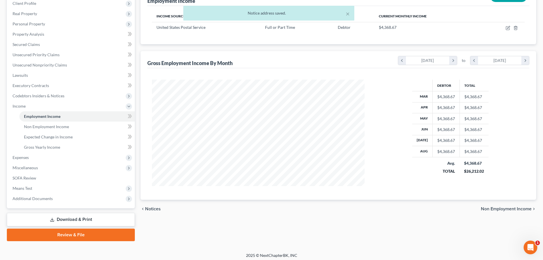
scroll to position [84, 0]
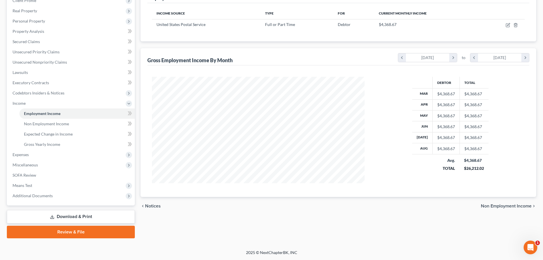
click at [149, 205] on span "Notices" at bounding box center [153, 206] width 16 height 5
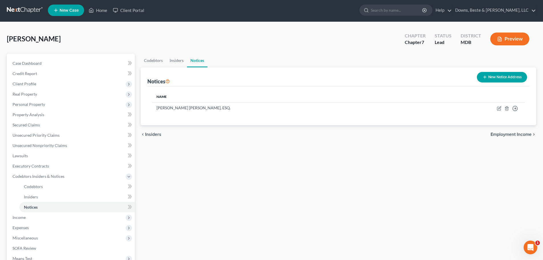
click at [149, 205] on div "Codebtors Insiders Notices Notices New Notice Address Name [PERSON_NAME] [PERSO…" at bounding box center [338, 182] width 401 height 257
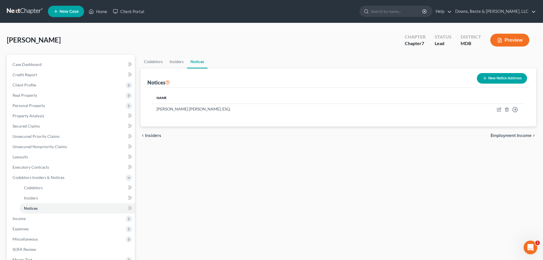
click at [152, 137] on span "Insiders" at bounding box center [153, 135] width 16 height 5
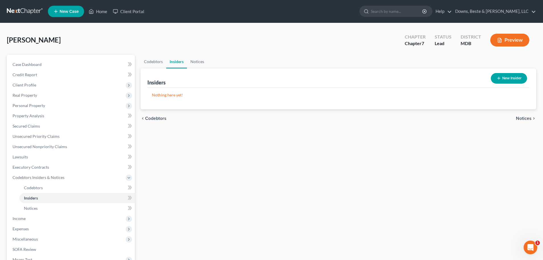
click at [153, 120] on span "Codebtors" at bounding box center [155, 118] width 21 height 5
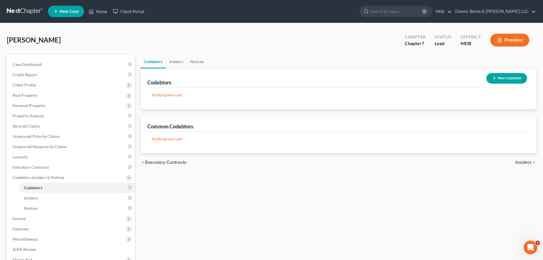
click at [168, 162] on span "Executory Contracts" at bounding box center [165, 162] width 41 height 5
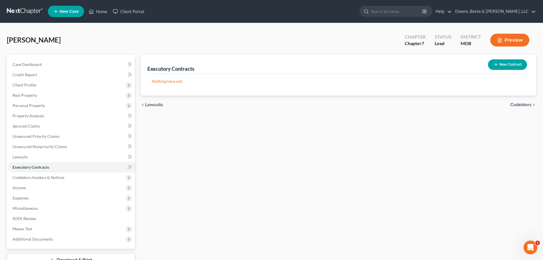
click at [503, 65] on button "New Contract" at bounding box center [507, 64] width 39 height 11
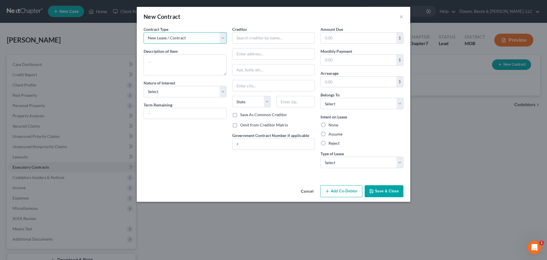
click at [176, 39] on select "New Lease / Contract New Timeshare" at bounding box center [185, 37] width 83 height 11
click at [144, 32] on select "New Lease / Contract New Timeshare" at bounding box center [185, 37] width 83 height 11
click at [157, 59] on textarea at bounding box center [185, 64] width 83 height 21
type textarea "Lot Rent"
click at [199, 91] on select "Select Purchaser Agent Lessor Lessee" at bounding box center [185, 91] width 83 height 11
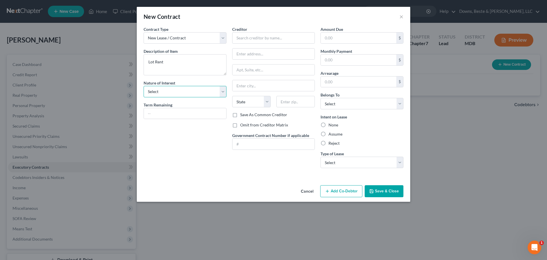
select select "3"
click at [144, 86] on select "Select Purchaser Agent Lessor Lessee" at bounding box center [185, 91] width 83 height 11
